Goal: Information Seeking & Learning: Learn about a topic

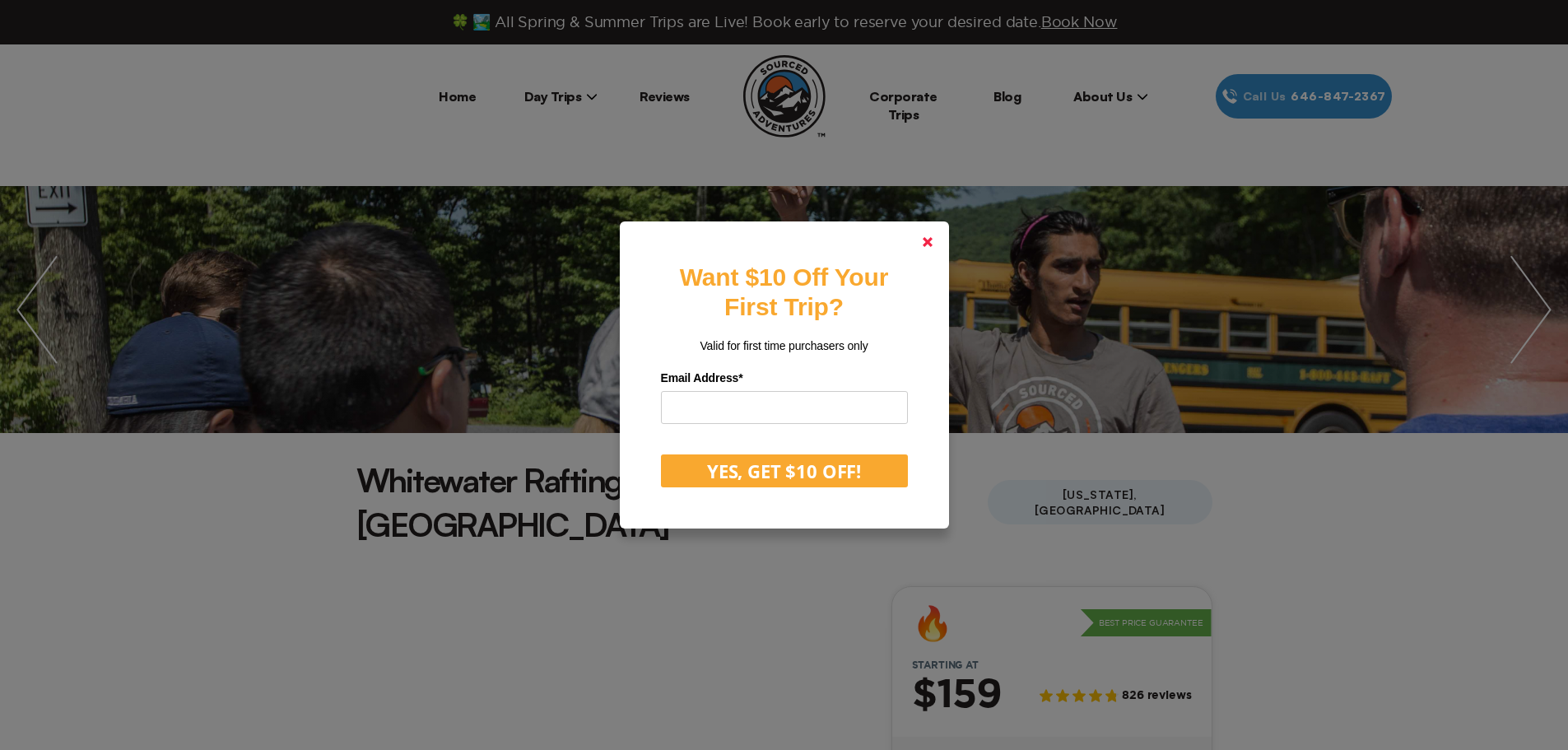
click at [932, 240] on polygon at bounding box center [927, 242] width 10 height 10
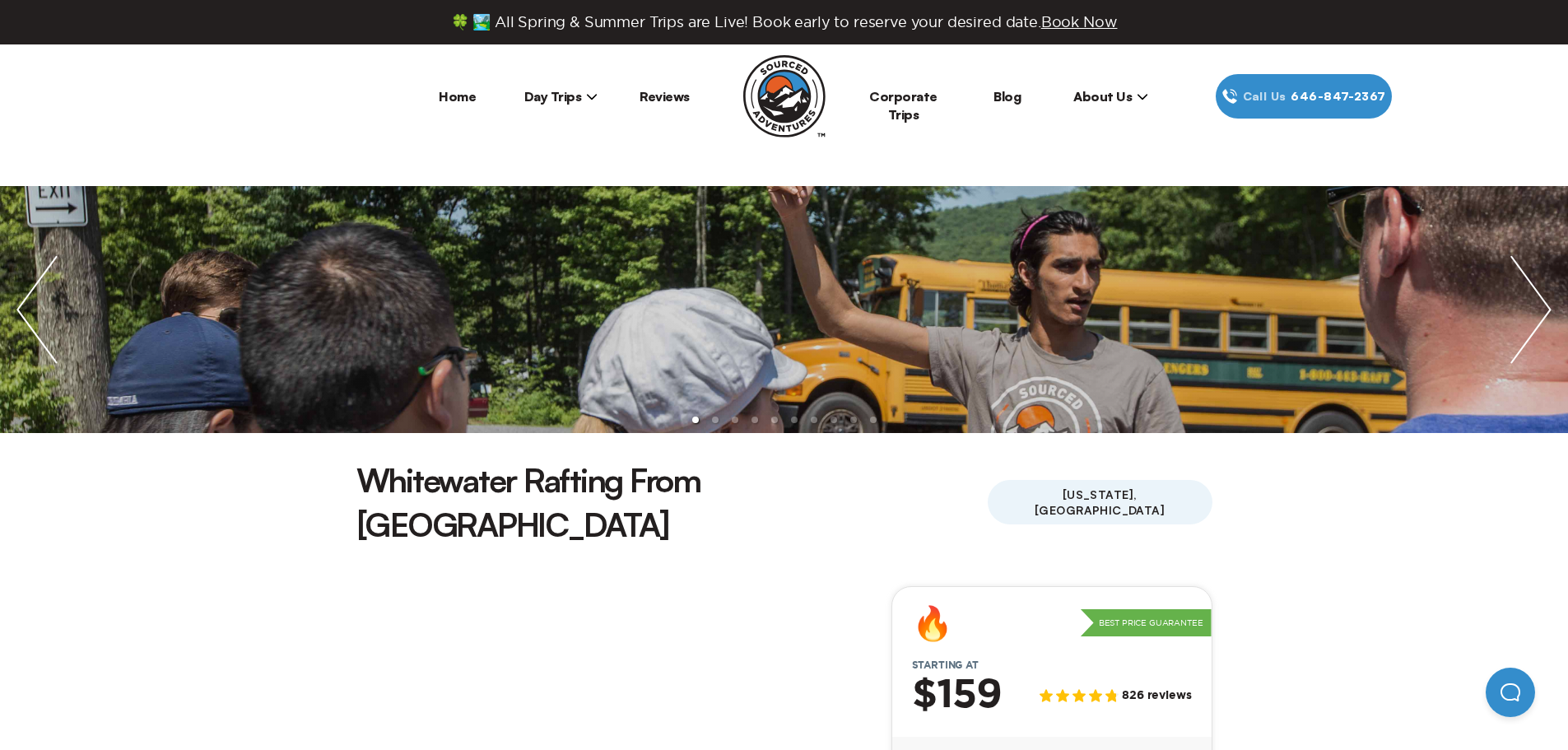
click at [1505, 285] on img "next slide / item" at bounding box center [1531, 310] width 74 height 247
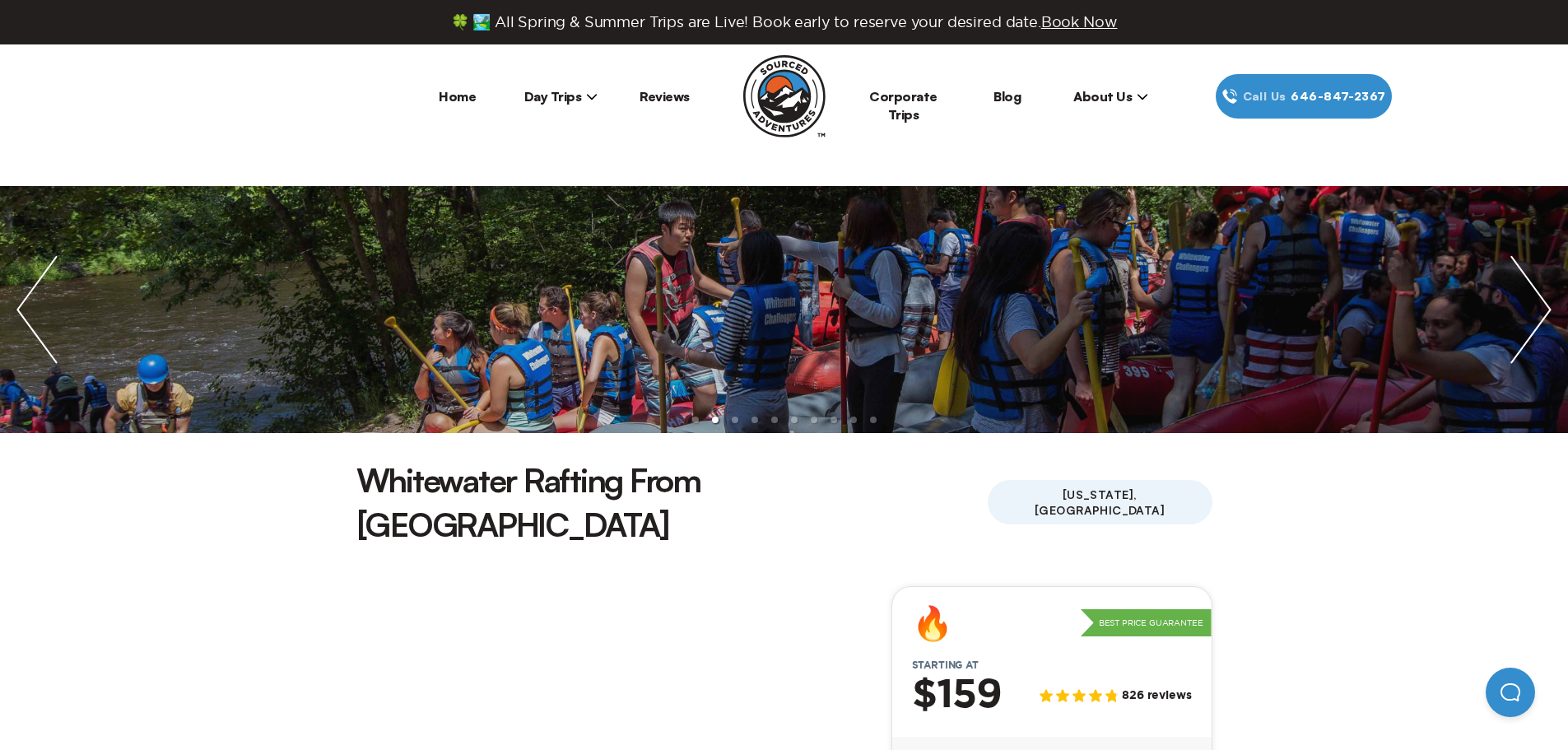
click at [1516, 287] on img "next slide / item" at bounding box center [1531, 310] width 74 height 247
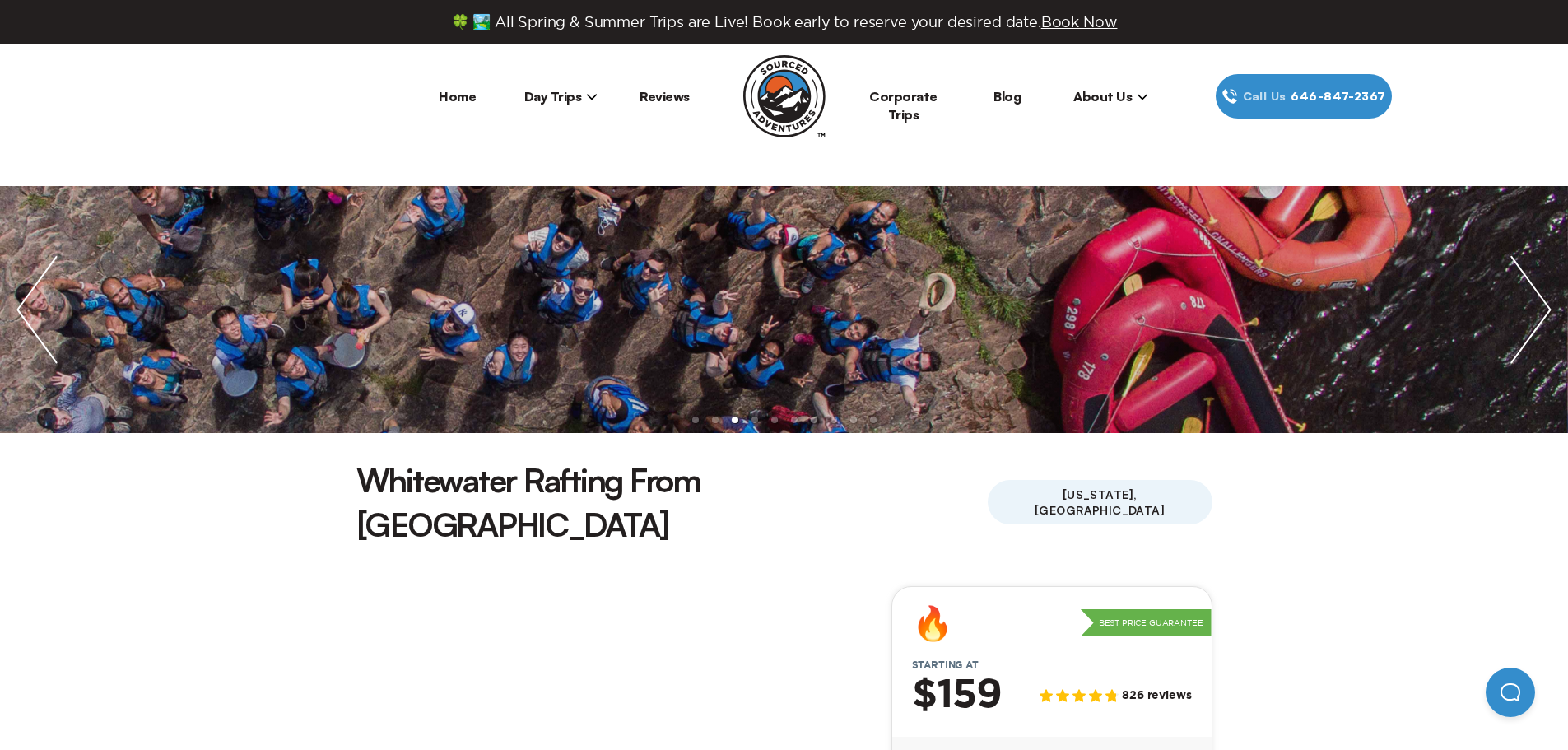
click at [1515, 291] on img "next slide / item" at bounding box center [1531, 310] width 74 height 247
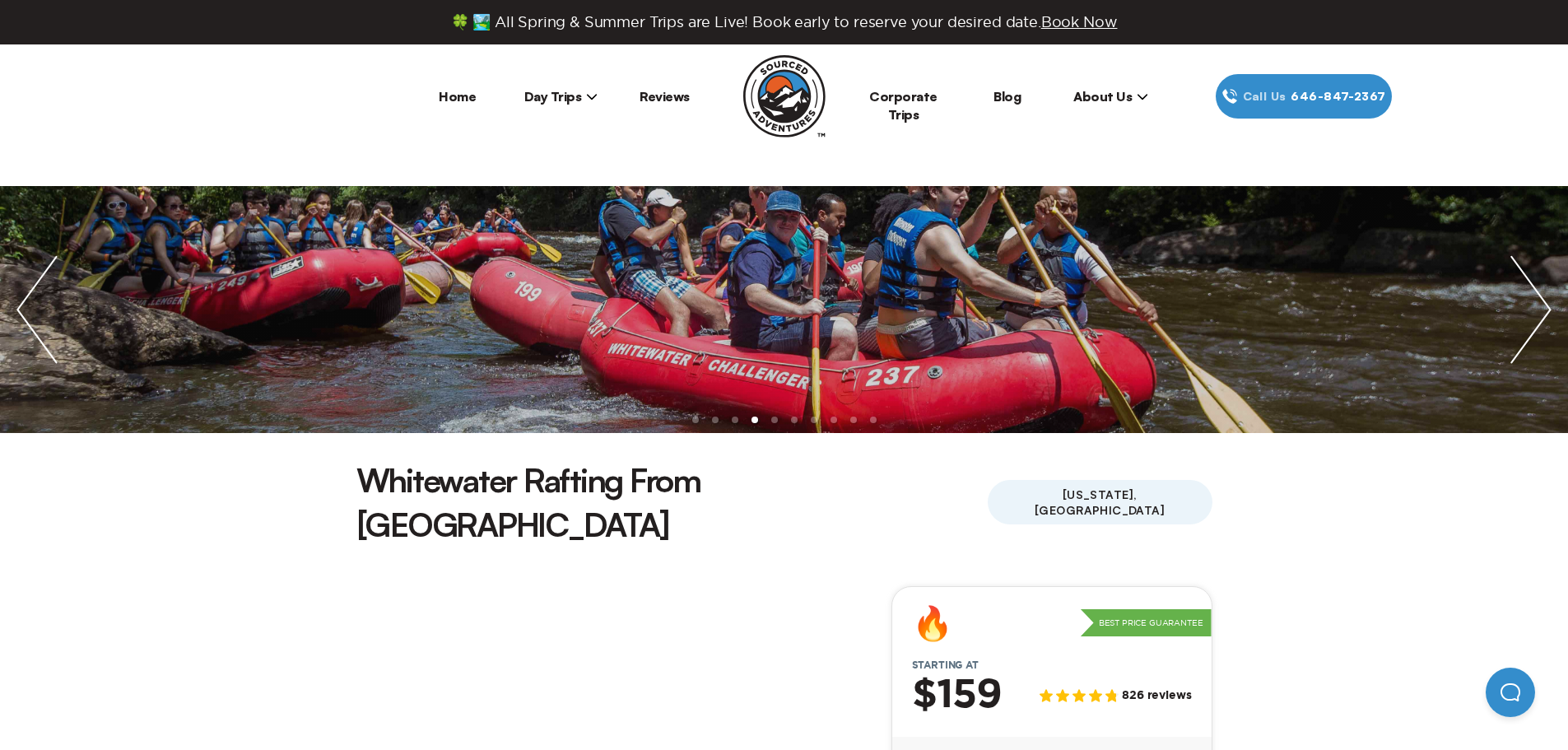
click at [1512, 294] on img "next slide / item" at bounding box center [1531, 310] width 74 height 247
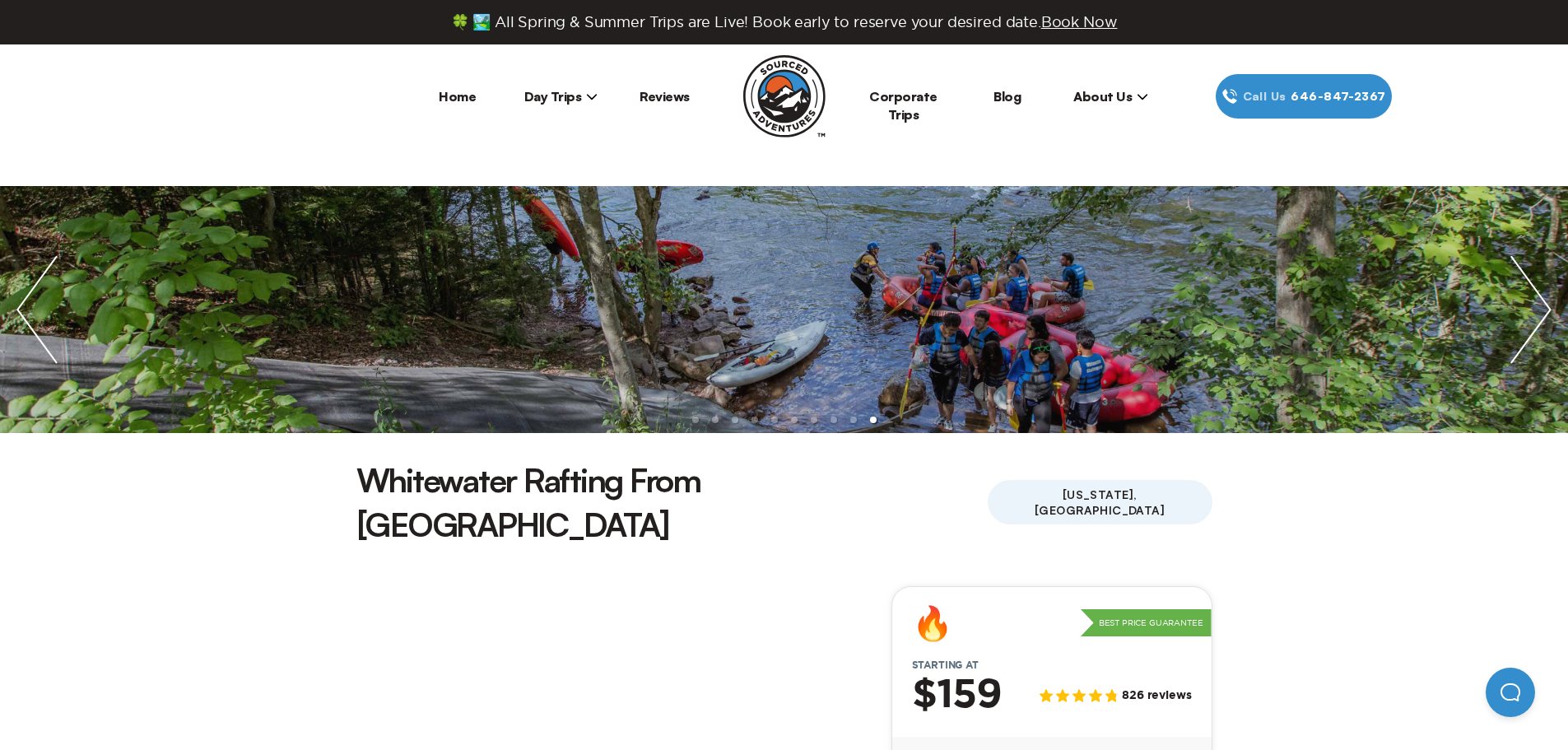
click at [463, 90] on link "Home" at bounding box center [458, 96] width 37 height 17
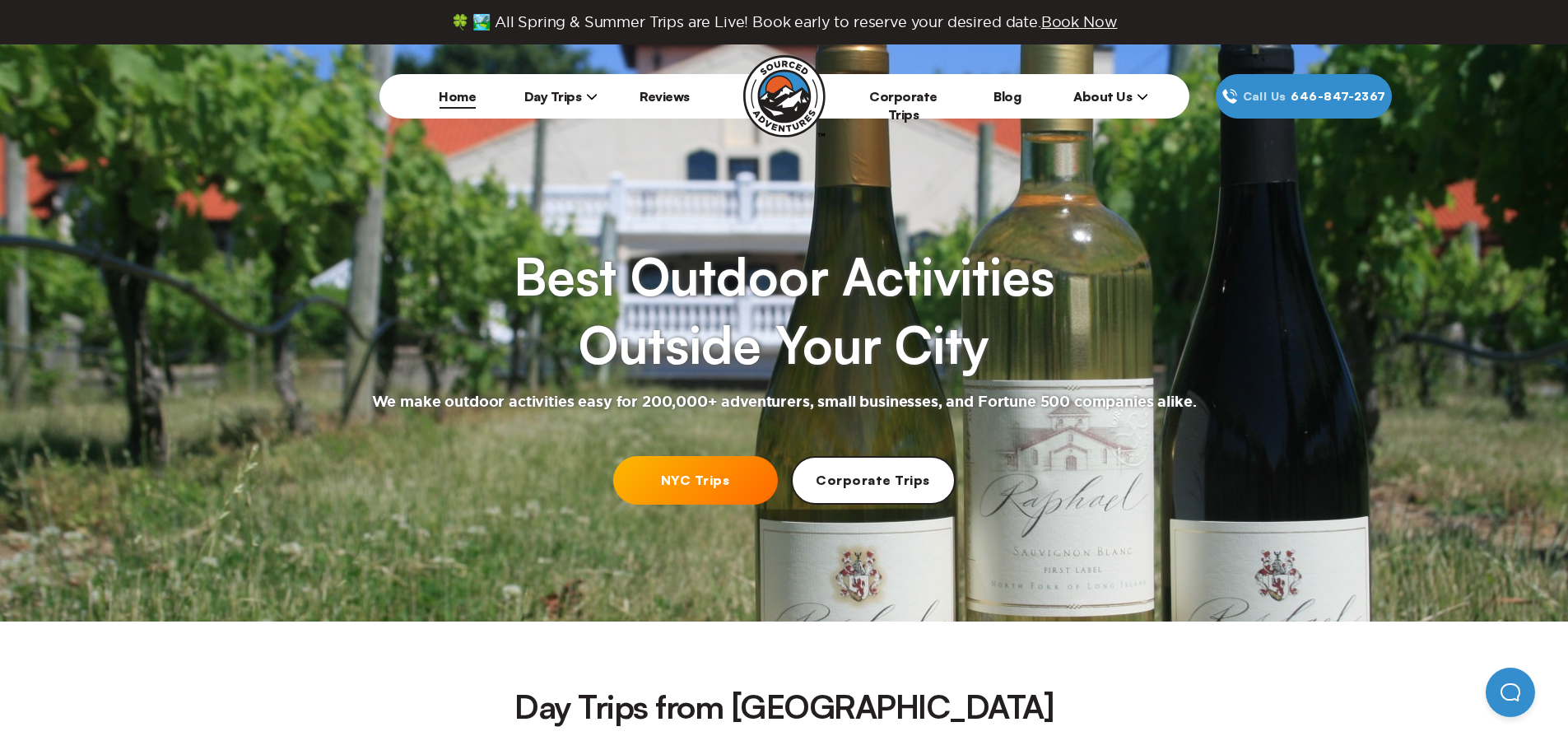
click at [557, 93] on span "Day Trips" at bounding box center [562, 96] width 74 height 17
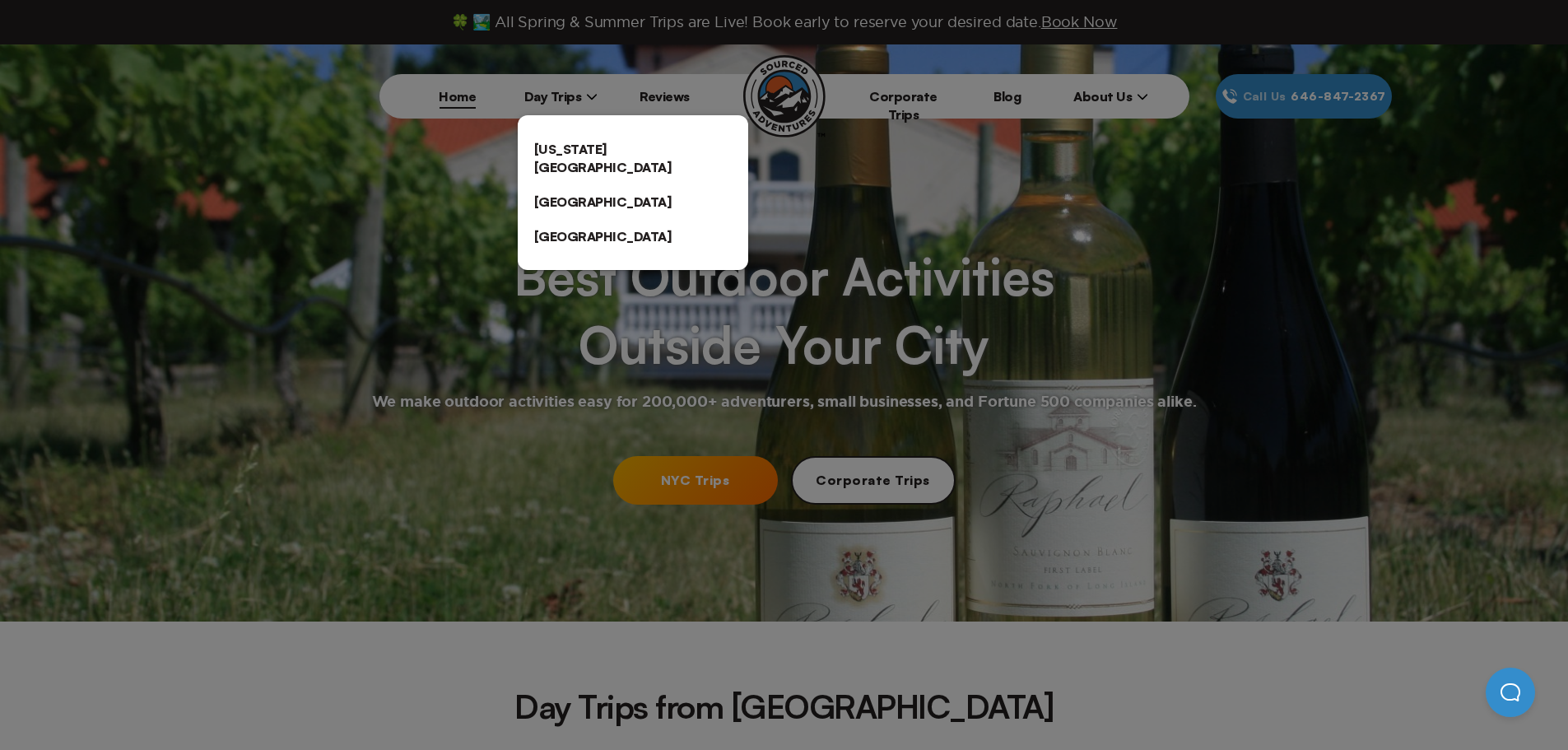
click at [659, 100] on div at bounding box center [784, 375] width 1568 height 750
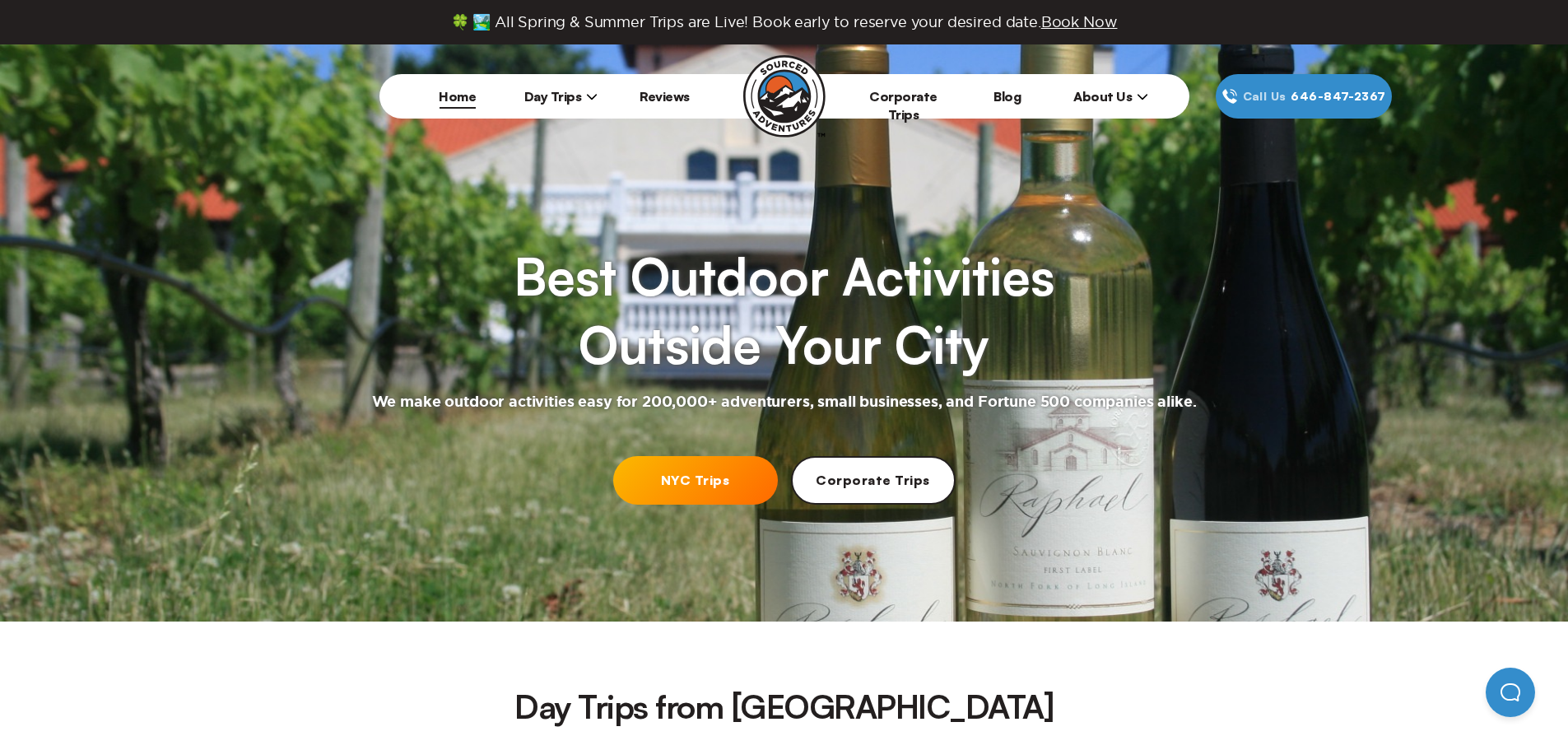
click at [659, 100] on link "Reviews" at bounding box center [663, 96] width 50 height 17
click at [909, 101] on link "Corporate Trips" at bounding box center [904, 105] width 69 height 34
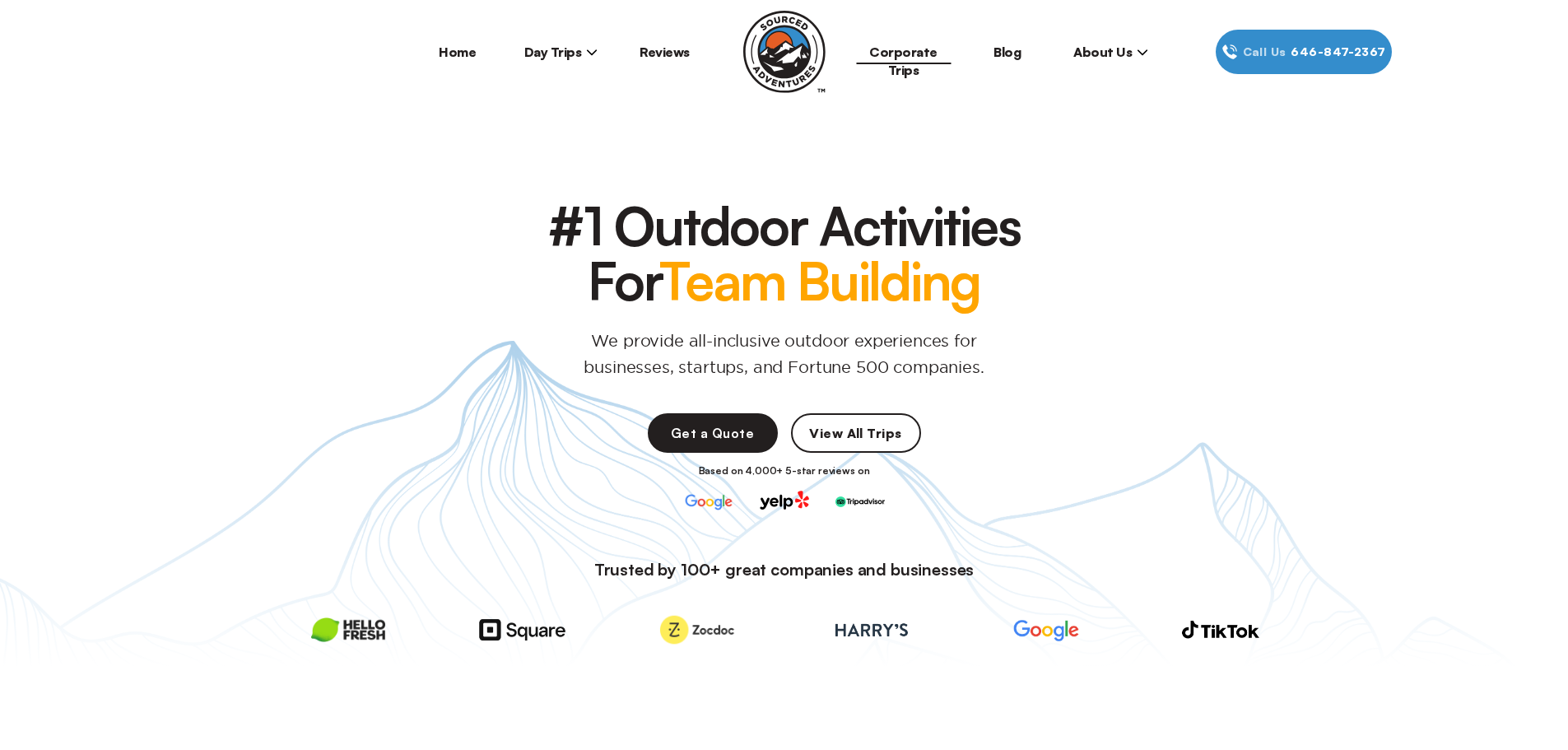
click at [1014, 55] on link "Blog" at bounding box center [1006, 52] width 27 height 17
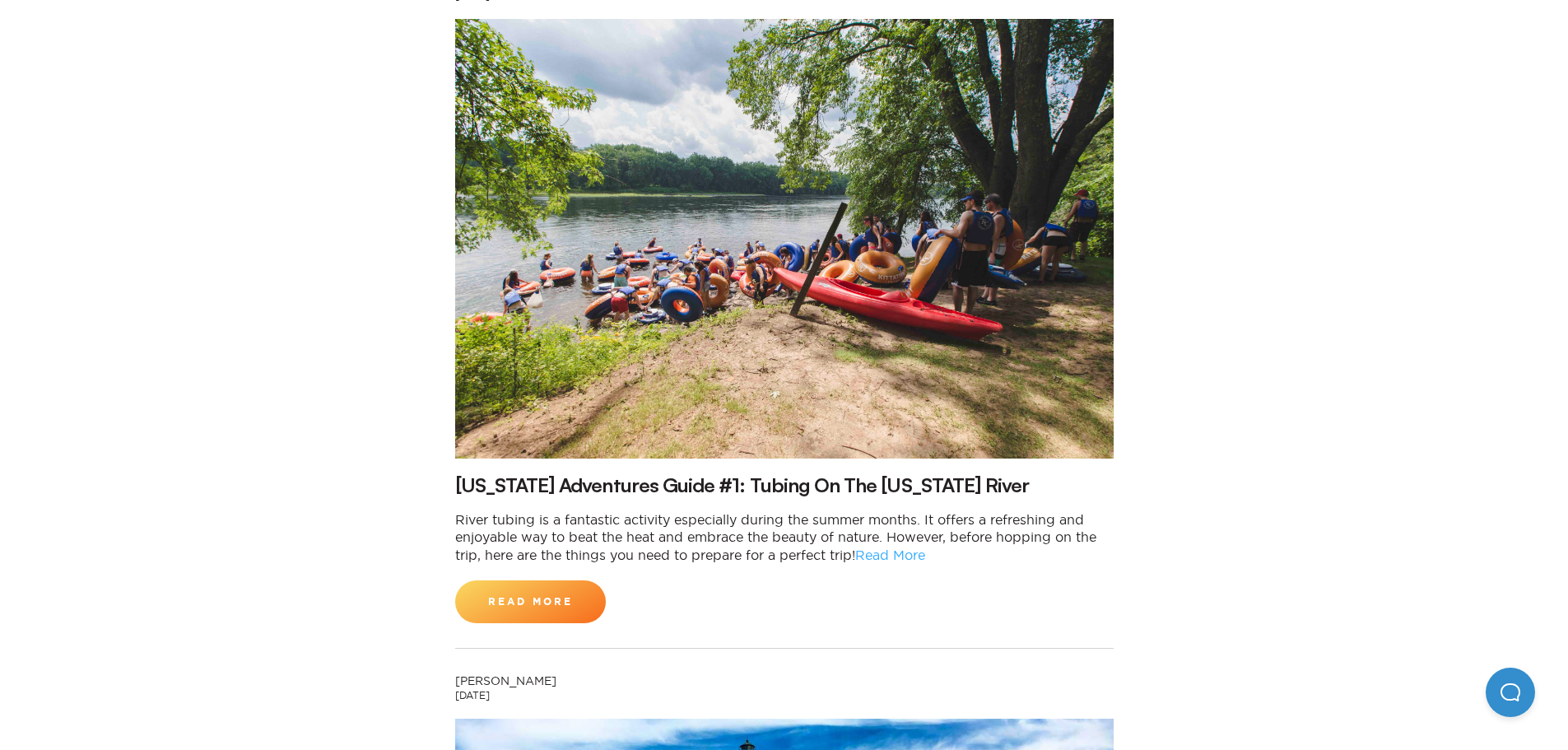
scroll to position [5516, 0]
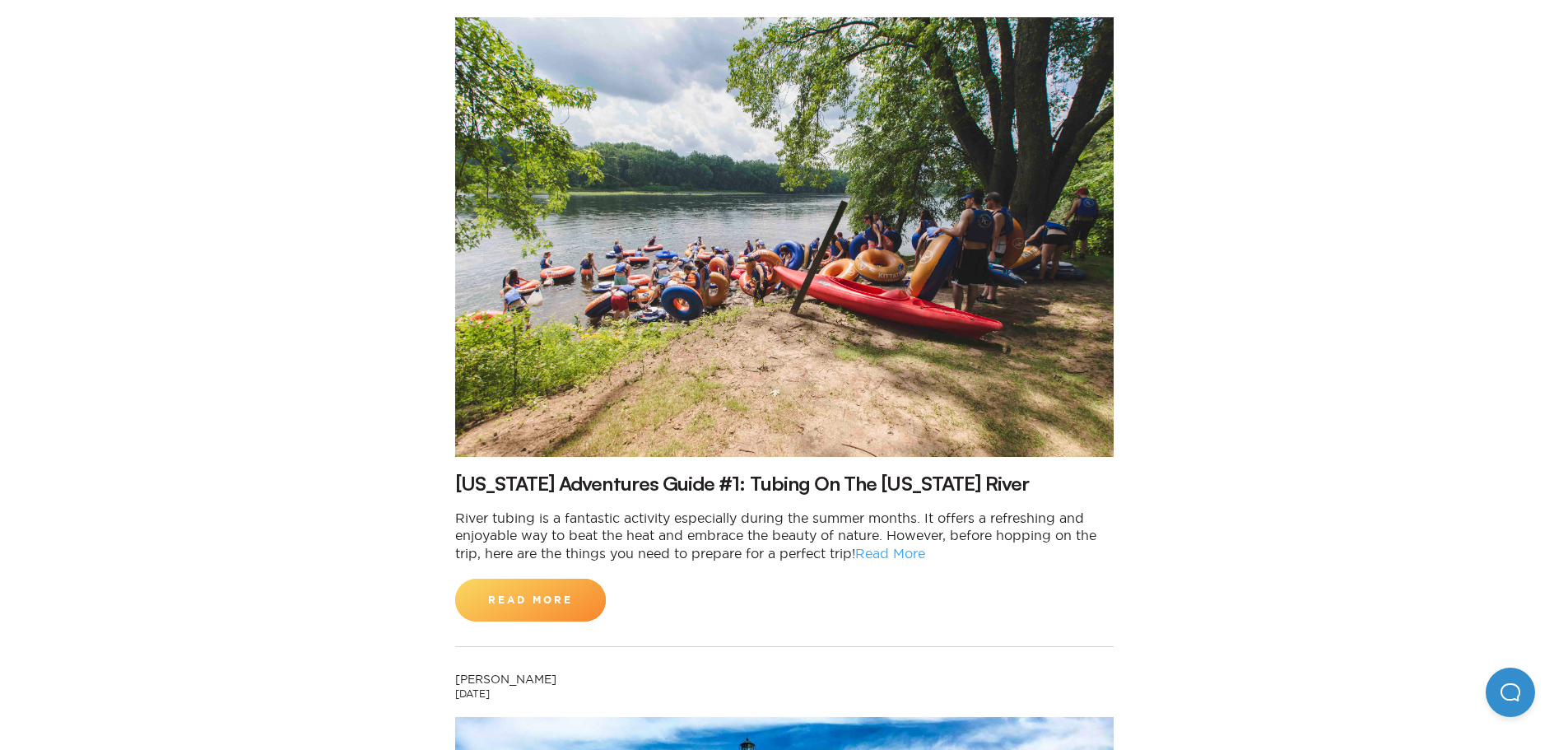
click at [506, 578] on link "Read More" at bounding box center [530, 600] width 151 height 43
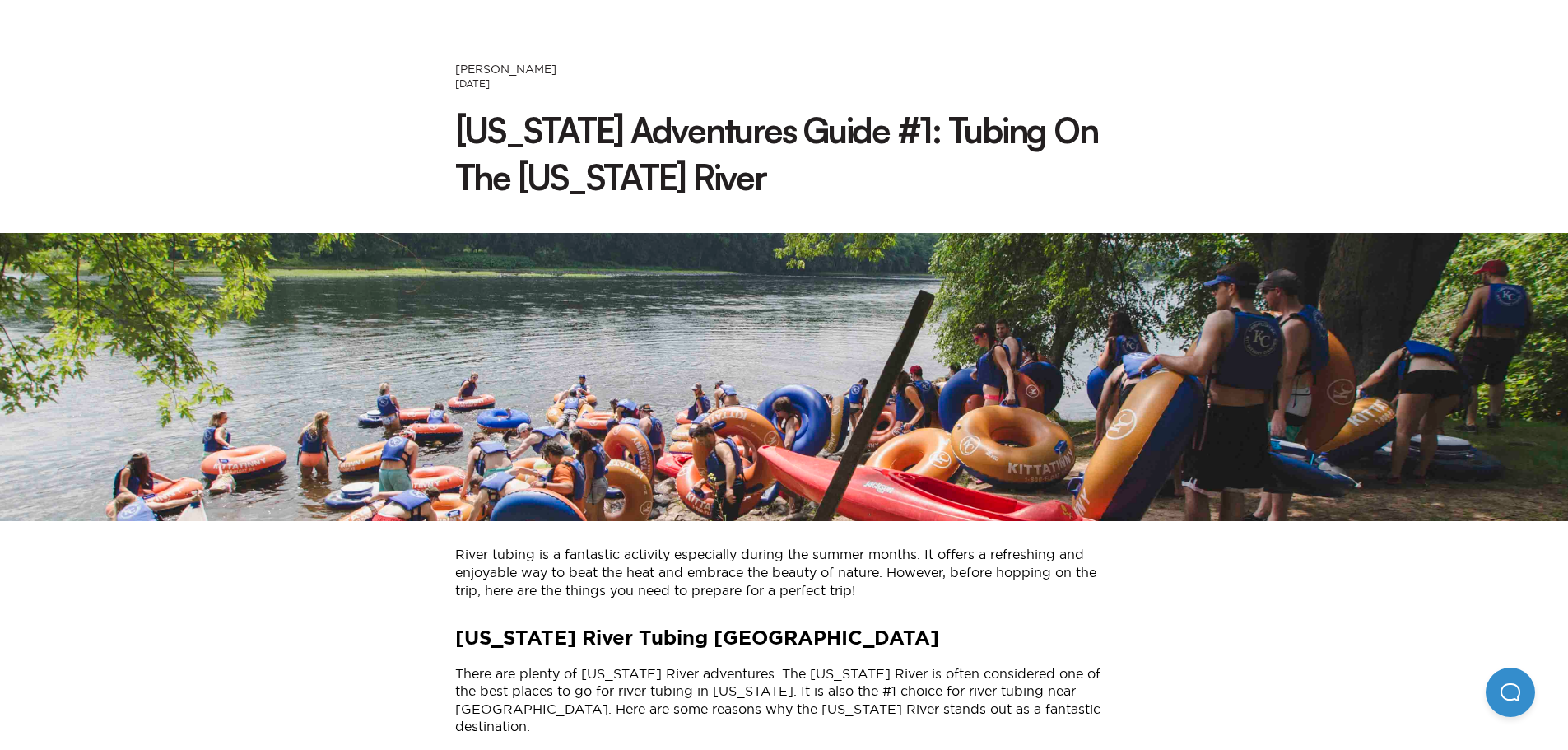
scroll to position [247, 0]
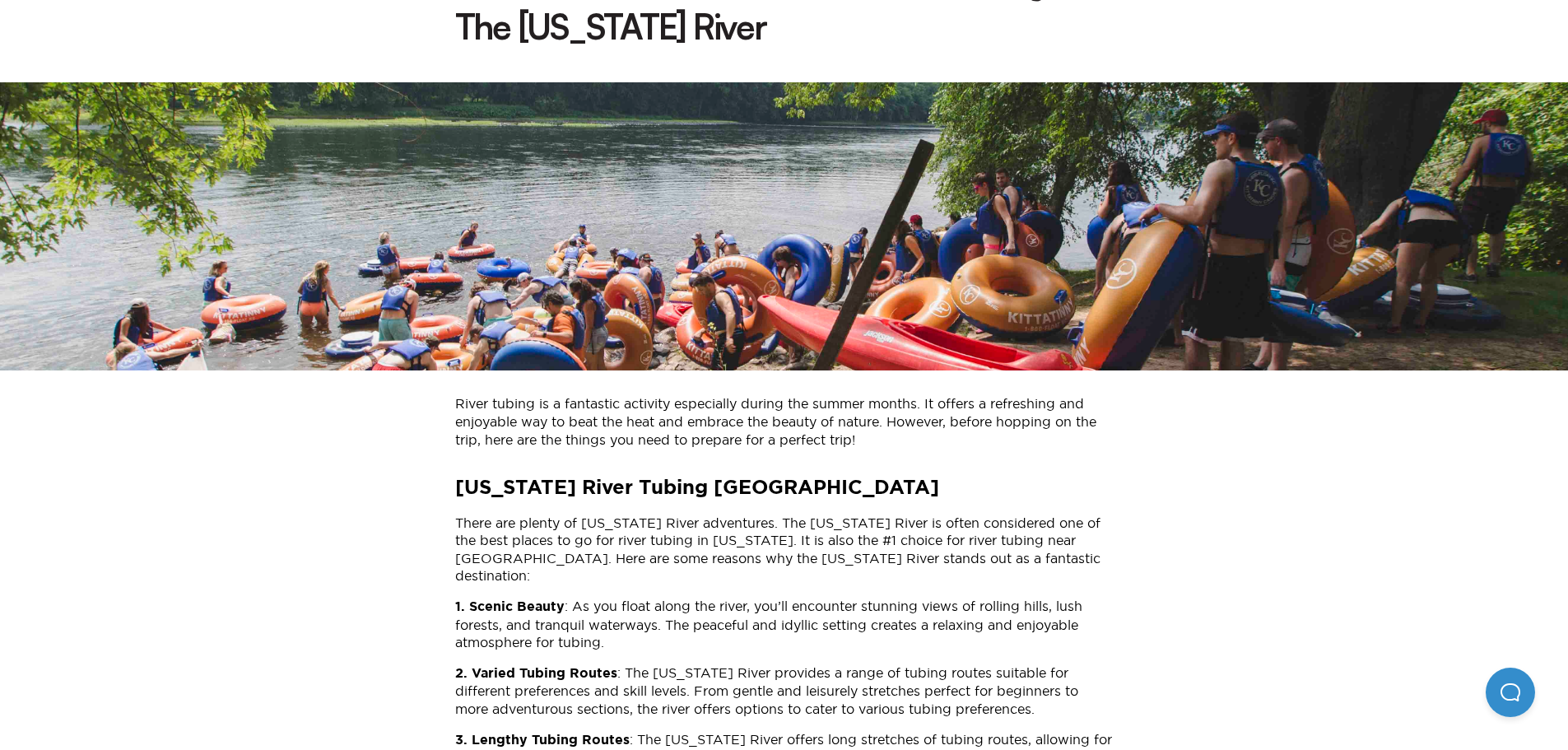
scroll to position [5516, 0]
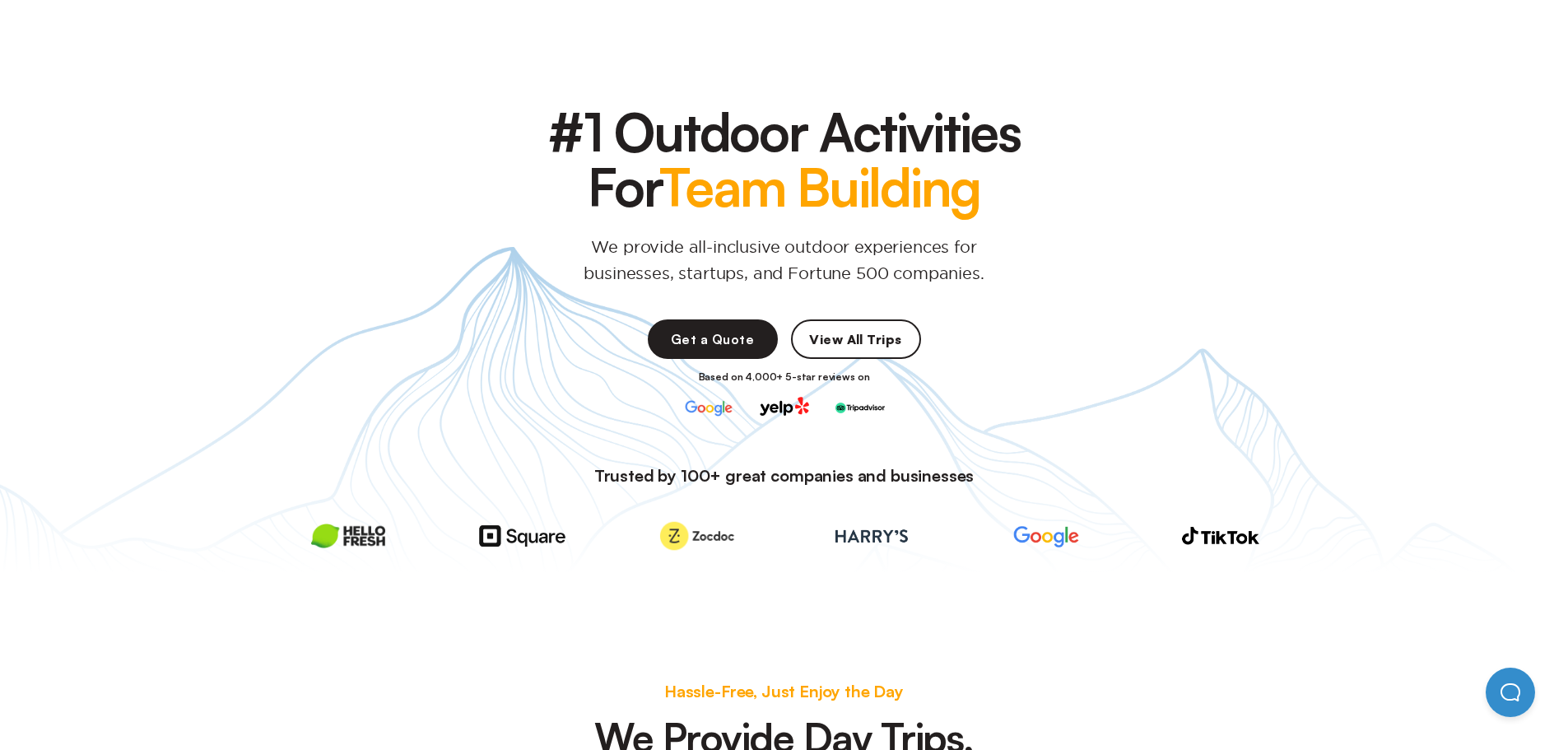
scroll to position [165, 0]
